Goal: Use online tool/utility: Utilize a website feature to perform a specific function

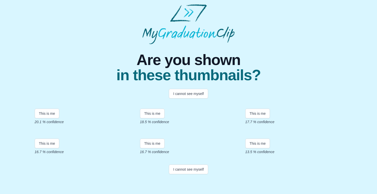
scroll to position [96, 0]
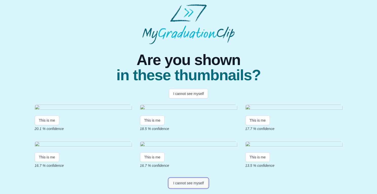
click at [196, 184] on button "I cannot see myself" at bounding box center [188, 183] width 39 height 10
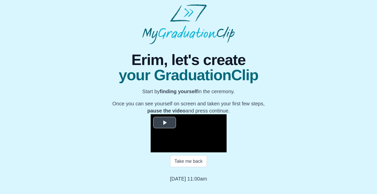
scroll to position [60, 0]
click at [165, 122] on span "Video Player" at bounding box center [165, 122] width 0 height 0
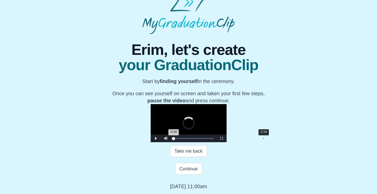
click at [263, 139] on div "27:48" at bounding box center [263, 138] width 0 height 1
click at [227, 104] on video "Video Player" at bounding box center [189, 123] width 76 height 38
click at [291, 34] on div "**********" at bounding box center [188, 112] width 369 height 156
click at [197, 131] on video "Video Player" at bounding box center [189, 123] width 76 height 38
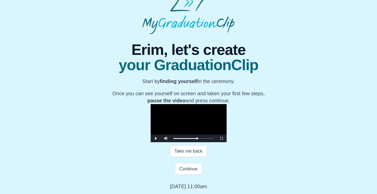
click at [197, 131] on video "Video Player" at bounding box center [189, 123] width 76 height 38
click at [214, 139] on div "Loaded : 0% 35:00 27:49 Progress : 0%" at bounding box center [194, 138] width 41 height 1
click at [261, 57] on span "your GraduationClip" at bounding box center [188, 64] width 152 height 15
click at [227, 104] on video "Video Player" at bounding box center [189, 123] width 76 height 38
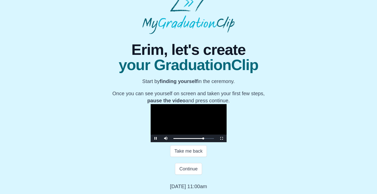
click at [227, 104] on video "Video Player" at bounding box center [189, 123] width 76 height 38
click at [217, 140] on div "Loaded : 0% 41:52 34:48 Progress : 0%" at bounding box center [194, 138] width 46 height 8
click at [217, 136] on div "Loaded : 0% 37:44 41:52 Progress : 0%" at bounding box center [194, 138] width 46 height 8
click at [217, 136] on div "Loaded : 0% 39:17 37:44 Progress : 0%" at bounding box center [194, 138] width 46 height 8
click at [217, 137] on div "Loaded : 0% 40:51 39:17 Progress : 0%" at bounding box center [194, 138] width 46 height 8
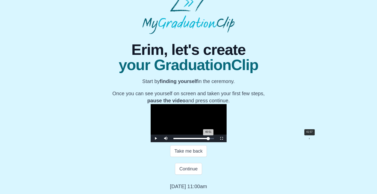
click at [309, 138] on div "41:57" at bounding box center [309, 138] width 0 height 1
click at [316, 138] on div "44:03" at bounding box center [316, 138] width 0 height 1
click at [217, 140] on div "Loaded : 0% 44:55 44:03 Progress : 0%" at bounding box center [194, 138] width 46 height 8
click at [217, 140] on div "Loaded : 0% 45:14 44:50 Progress : 0%" at bounding box center [194, 138] width 46 height 8
click at [217, 139] on div "Loaded : 0% 46:10 45:18 Progress : 0%" at bounding box center [194, 138] width 46 height 8
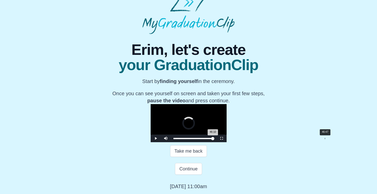
click at [217, 139] on div "Loaded : 0% 46:47 46:10 Progress : 0%" at bounding box center [194, 138] width 46 height 8
click at [217, 139] on div "Loaded : 0% 44:41 46:47 Progress : 0%" at bounding box center [194, 138] width 46 height 8
click at [214, 138] on div "Loaded : 0% 45:42 44:41 Progress : 0%" at bounding box center [194, 138] width 41 height 1
click at [213, 138] on div "46:00 Progress : 0%" at bounding box center [193, 138] width 39 height 1
click at [213, 138] on div "45:56 Progress : 0%" at bounding box center [194, 138] width 40 height 1
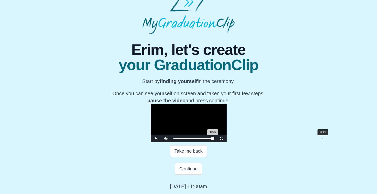
click at [213, 138] on div "46:05 Progress : 0%" at bounding box center [194, 138] width 40 height 1
click at [213, 138] on div "46:19 Progress : 0%" at bounding box center [194, 138] width 40 height 1
click at [213, 138] on div "46:24 Progress : 0%" at bounding box center [194, 138] width 40 height 1
click at [227, 124] on video "Video Player" at bounding box center [189, 123] width 76 height 38
click at [227, 118] on video "Video Player" at bounding box center [189, 123] width 76 height 38
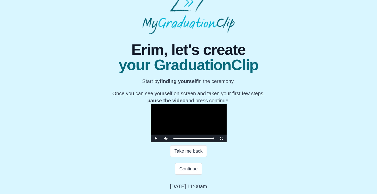
click at [205, 42] on div "Erim, let's create your GraduationClip Start by finding yourself in the ceremon…" at bounding box center [188, 73] width 152 height 62
click at [227, 128] on video "Video Player" at bounding box center [189, 123] width 76 height 38
click at [214, 139] on div "46:31 Progress : 0%" at bounding box center [194, 138] width 40 height 1
click at [191, 104] on video "Video Player" at bounding box center [189, 123] width 76 height 38
click at [213, 139] on div "46:24 Progress : 0%" at bounding box center [194, 138] width 40 height 1
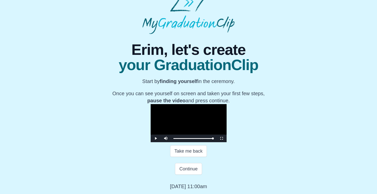
click at [227, 116] on video "Video Player" at bounding box center [189, 123] width 76 height 38
click at [227, 110] on video "Video Player" at bounding box center [189, 123] width 76 height 38
click at [192, 170] on button "Continue" at bounding box center [188, 169] width 27 height 12
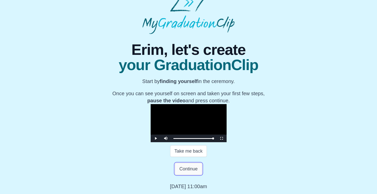
click at [190, 167] on button "Continue" at bounding box center [188, 169] width 27 height 12
click at [187, 169] on button "Continue" at bounding box center [188, 169] width 27 height 12
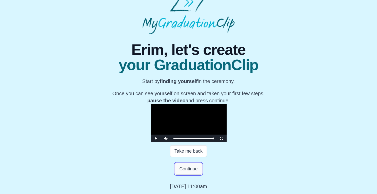
click at [187, 169] on button "Continue" at bounding box center [188, 169] width 27 height 12
click at [368, 99] on div "**********" at bounding box center [188, 112] width 369 height 156
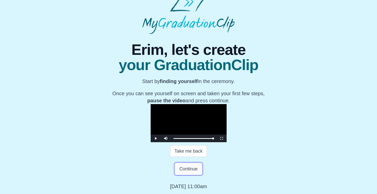
click at [197, 168] on button "Continue" at bounding box center [188, 169] width 27 height 12
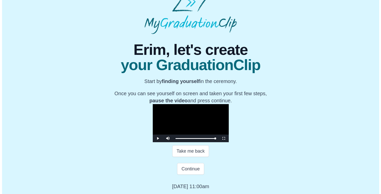
scroll to position [0, 0]
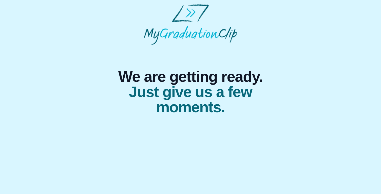
click at [196, 113] on span "Just give us a few moments." at bounding box center [190, 99] width 178 height 30
